Goal: Check status: Check status

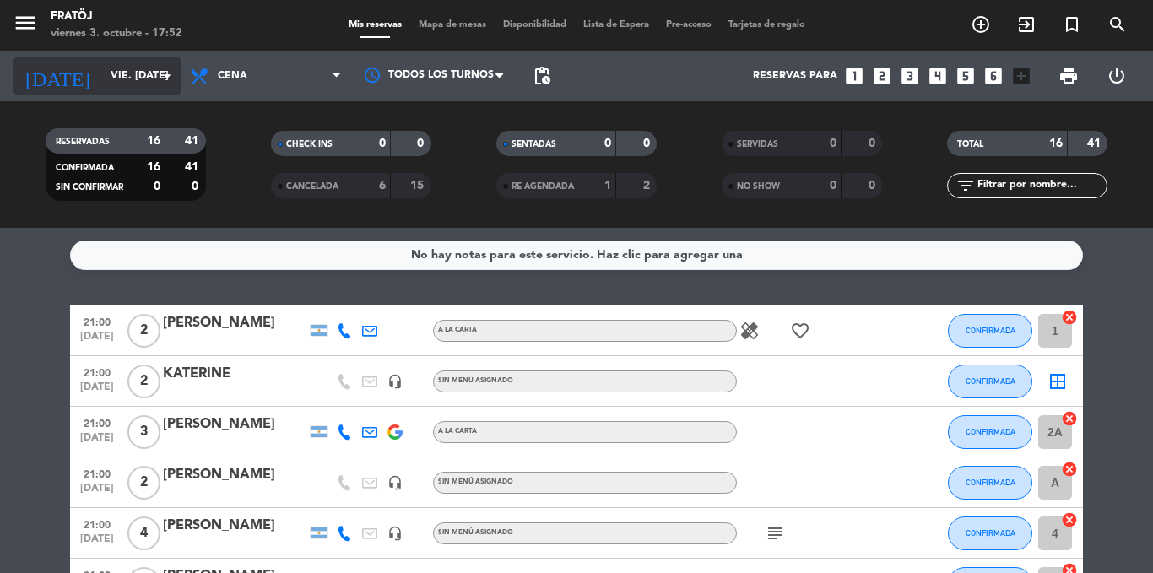
click at [130, 82] on input "vie. [DATE]" at bounding box center [173, 76] width 143 height 29
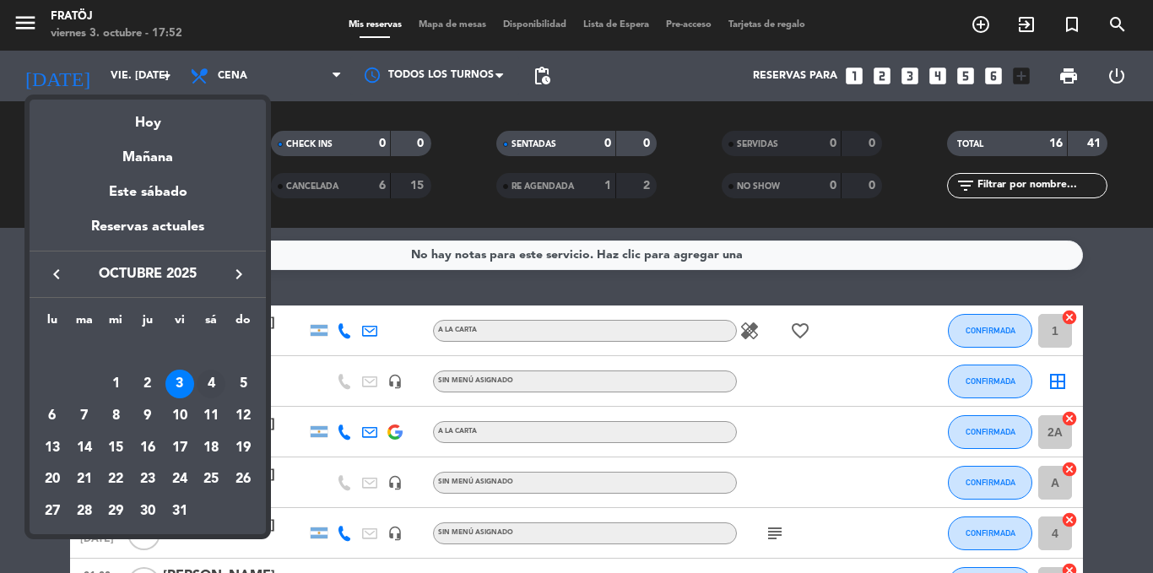
click at [212, 381] on div "4" at bounding box center [211, 384] width 29 height 29
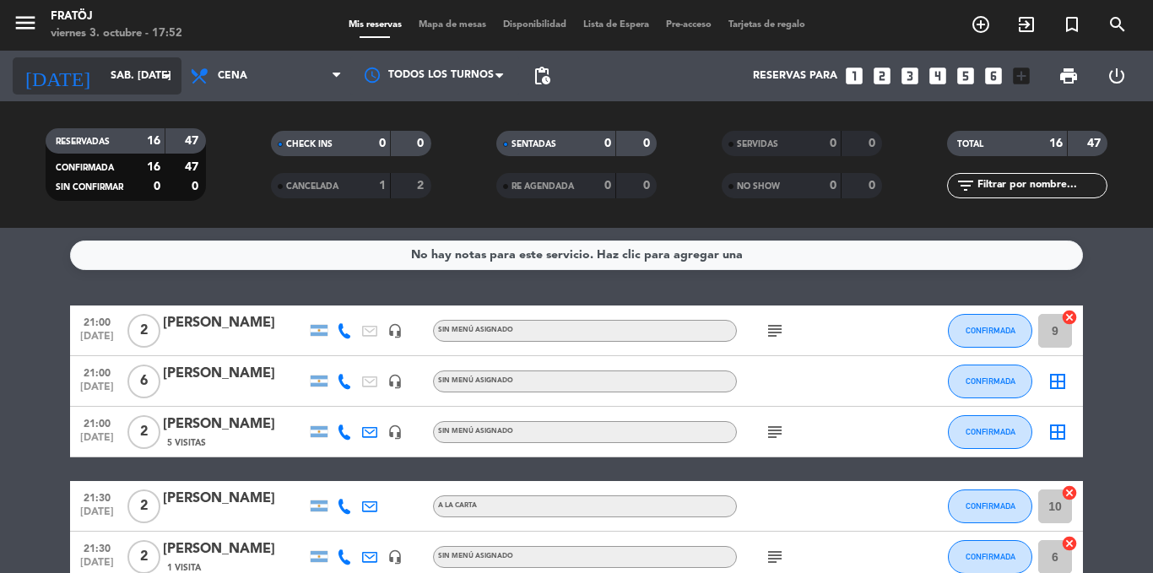
click at [127, 81] on input "sáb. [DATE]" at bounding box center [173, 76] width 143 height 29
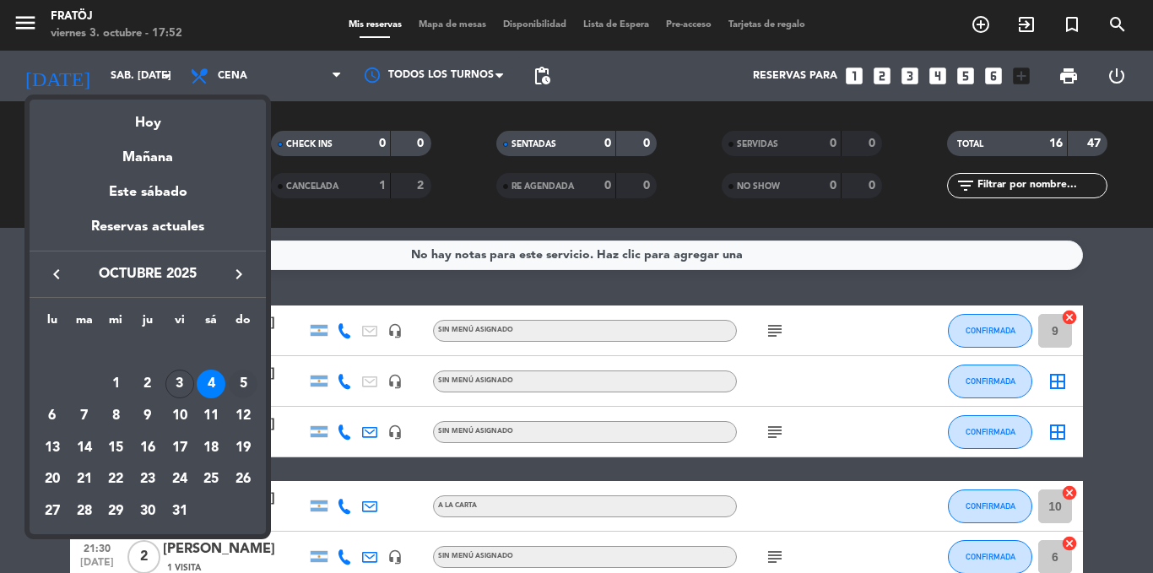
click at [241, 382] on div "5" at bounding box center [243, 384] width 29 height 29
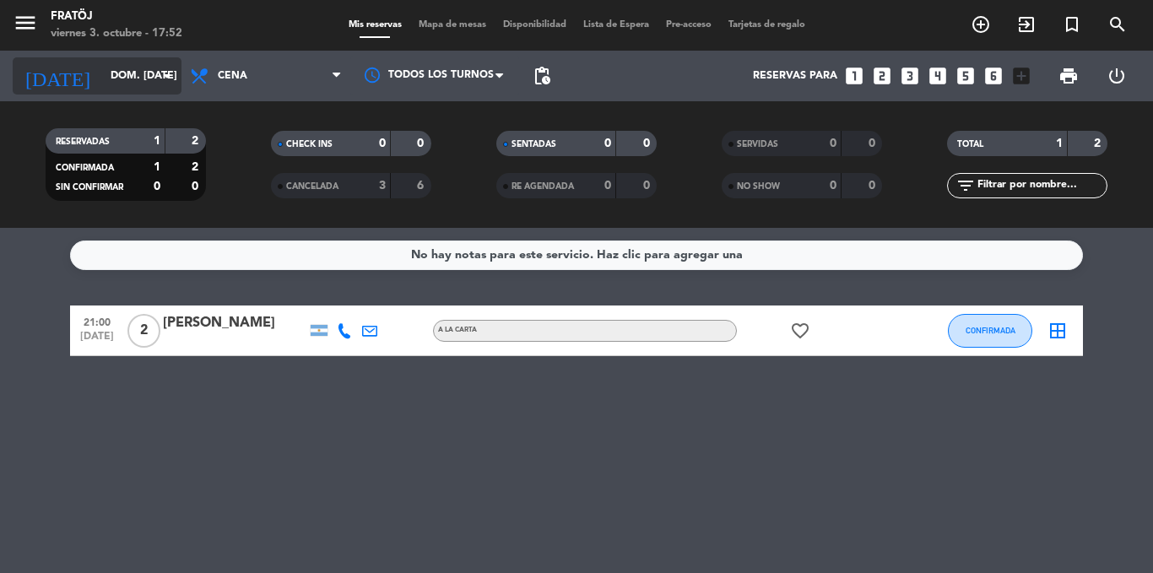
click at [149, 76] on input "dom. [DATE]" at bounding box center [173, 76] width 143 height 29
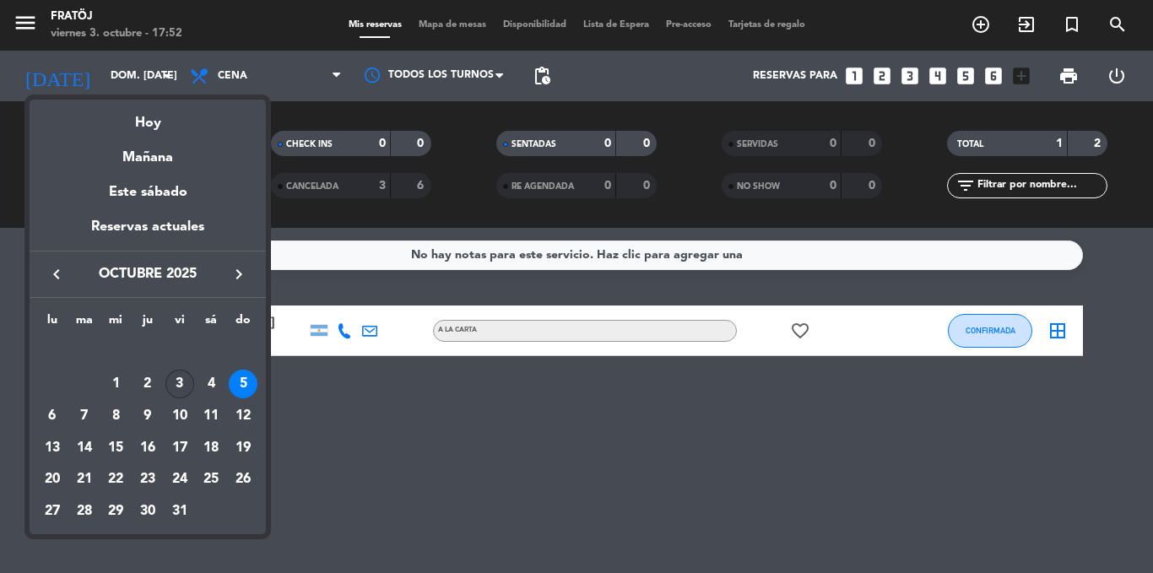
click at [175, 385] on div "3" at bounding box center [179, 384] width 29 height 29
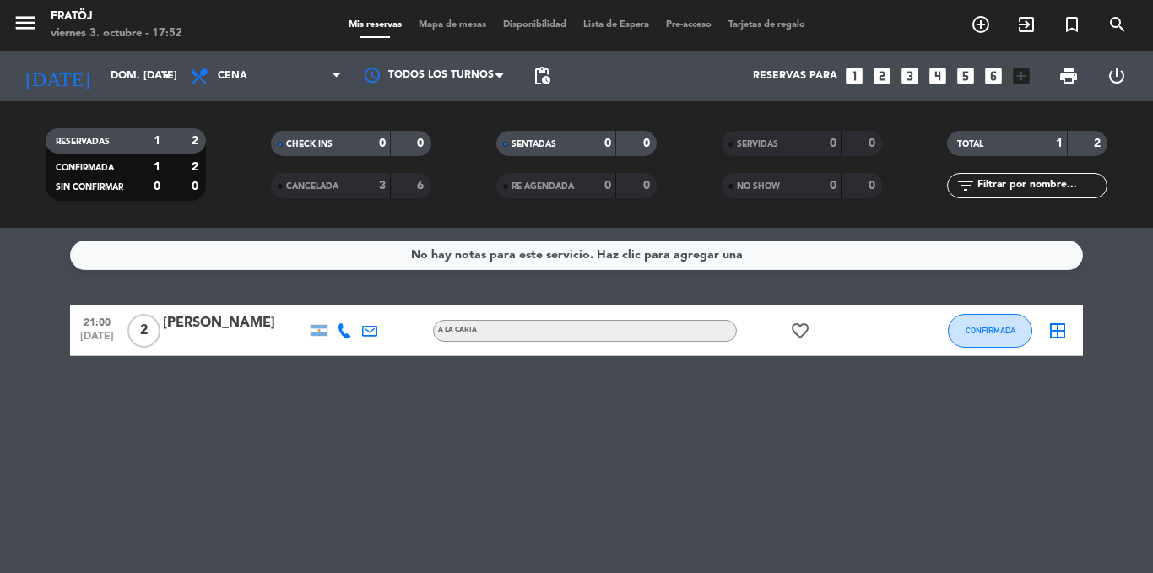
type input "vie. [DATE]"
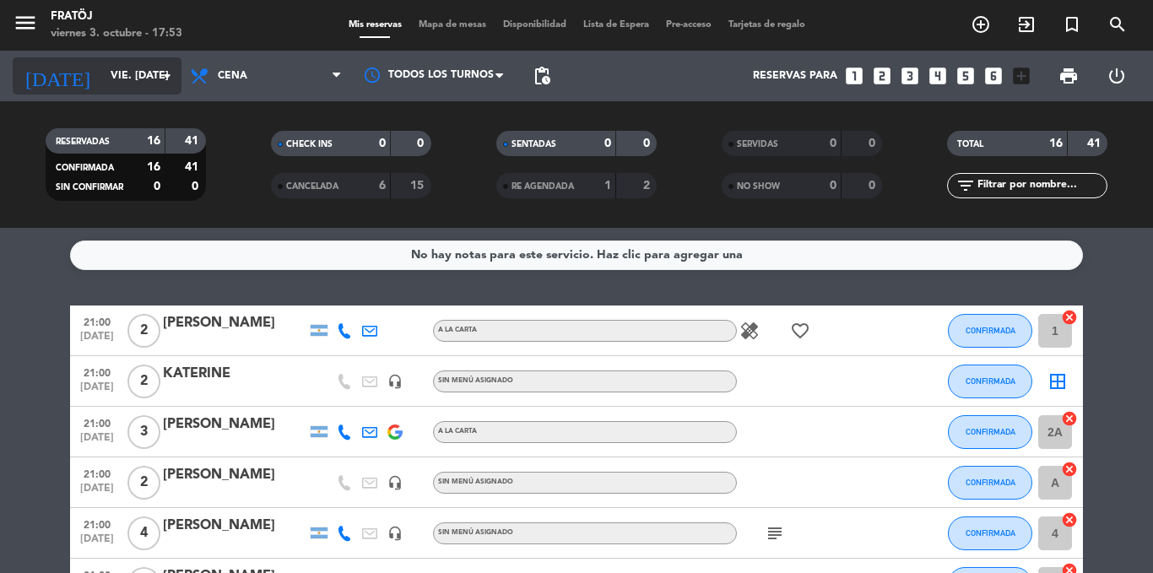
click at [102, 71] on input "vie. [DATE]" at bounding box center [173, 76] width 143 height 29
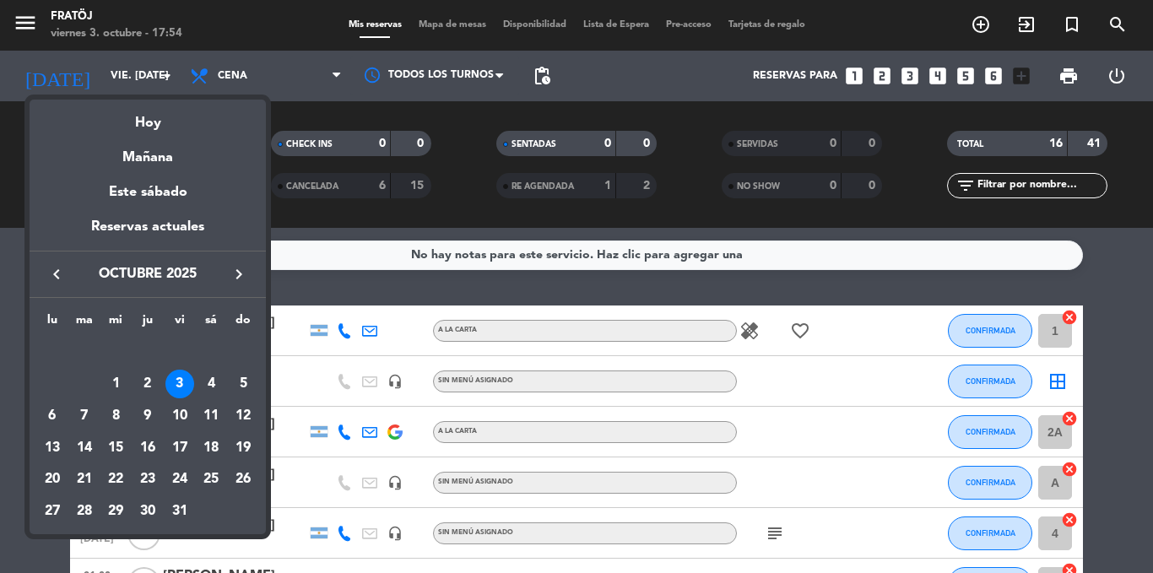
click at [559, 287] on div at bounding box center [576, 286] width 1153 height 573
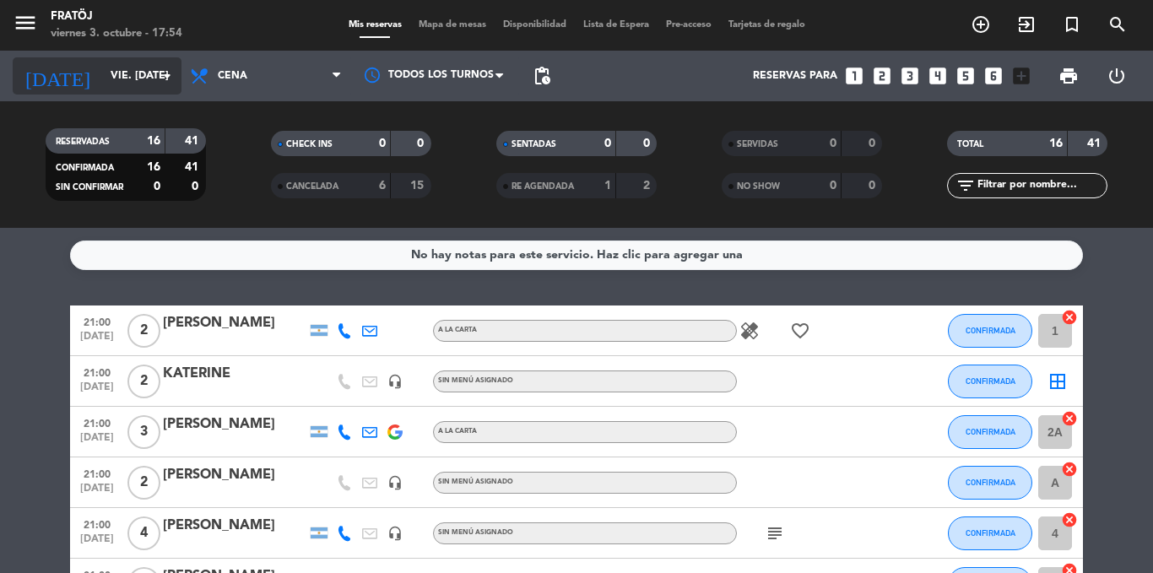
click at [135, 66] on input "vie. [DATE]" at bounding box center [173, 76] width 143 height 29
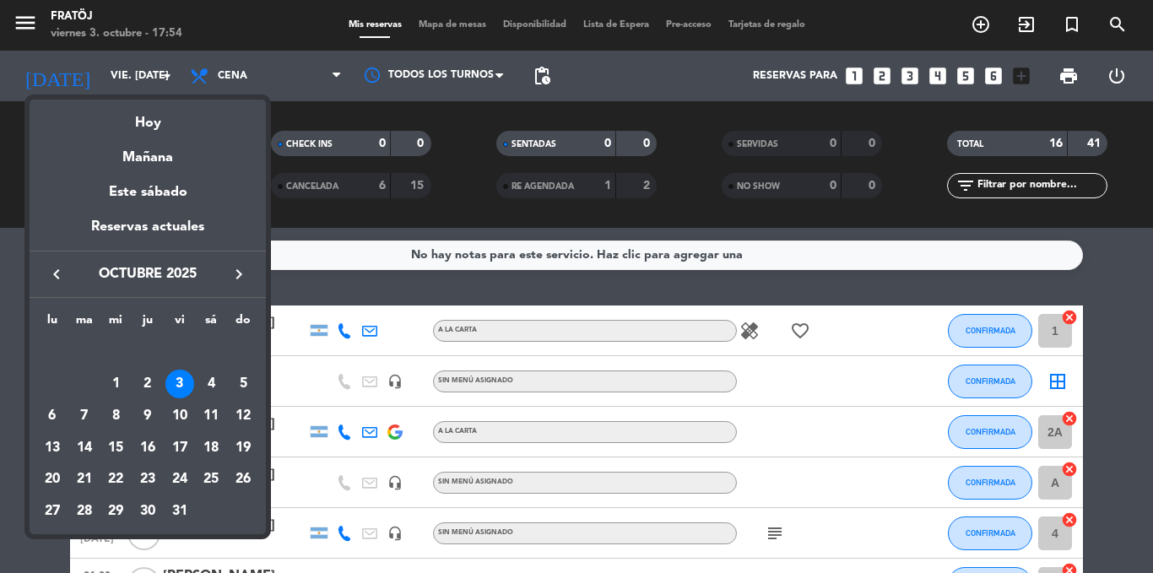
click at [441, 295] on div at bounding box center [576, 286] width 1153 height 573
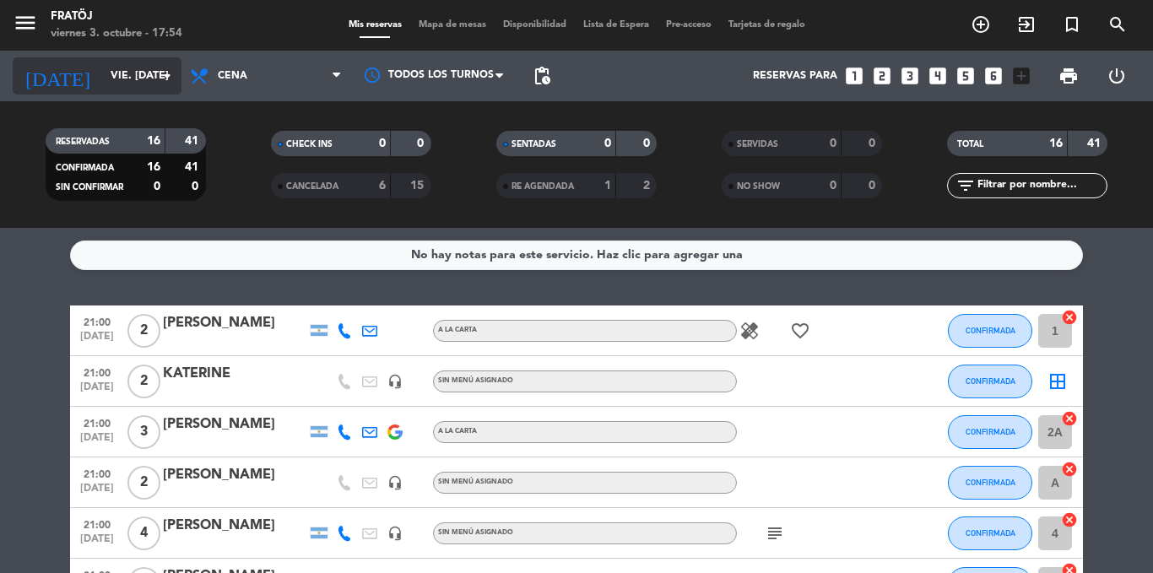
click at [102, 78] on input "vie. [DATE]" at bounding box center [173, 76] width 143 height 29
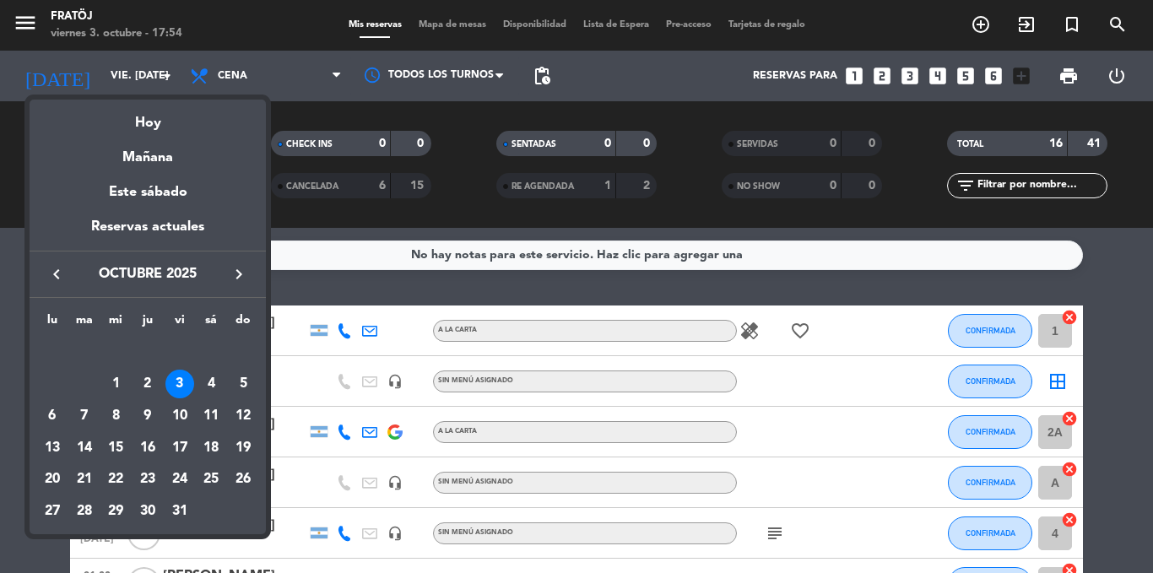
click at [506, 300] on div at bounding box center [576, 286] width 1153 height 573
